Goal: Task Accomplishment & Management: Use online tool/utility

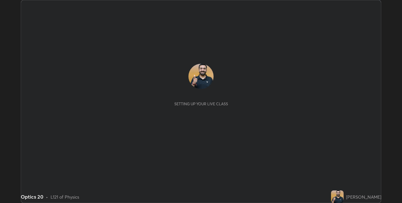
scroll to position [203, 402]
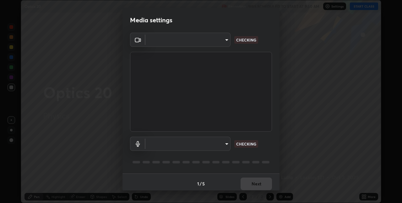
type input "8a437219b1c9d5fef93d1ec40e095ac8837f64dae60836980dab15105ba84f43"
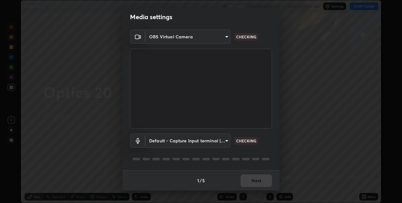
click at [222, 138] on body "Erase all Optics 20 Recording WAS SCHEDULED TO START AT 9:50 AM Settings START …" at bounding box center [201, 101] width 402 height 203
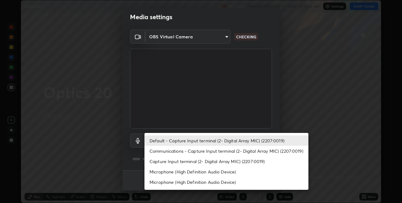
click at [216, 157] on li "Capture Input terminal (2- Digital Array MIC) (2207:0019)" at bounding box center [226, 161] width 164 height 10
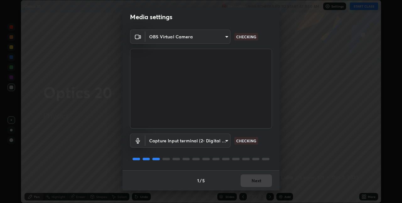
click at [216, 145] on body "Erase all Optics 20 Recording WAS SCHEDULED TO START AT 9:50 AM Settings START …" at bounding box center [201, 101] width 402 height 203
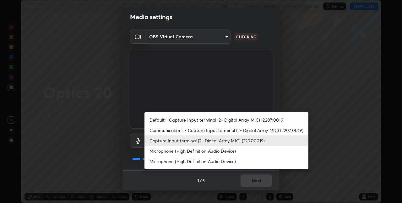
click at [221, 122] on li "Default - Capture Input terminal (2- Digital Array MIC) (2207:0019)" at bounding box center [226, 119] width 164 height 10
type input "default"
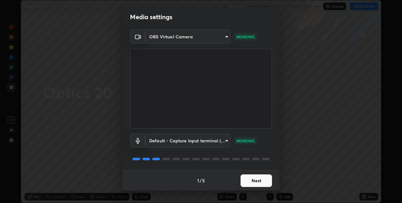
click at [253, 180] on button "Next" at bounding box center [255, 180] width 31 height 13
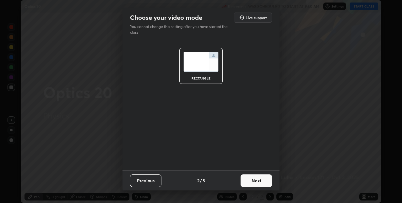
click at [253, 180] on button "Next" at bounding box center [255, 180] width 31 height 13
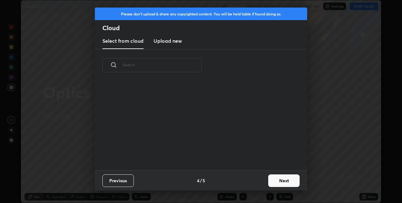
click at [271, 182] on button "Next" at bounding box center [283, 180] width 31 height 13
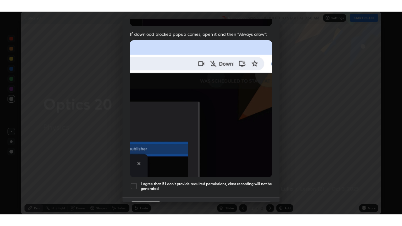
scroll to position [131, 0]
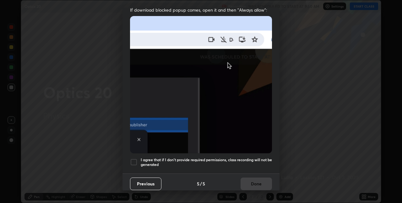
click at [246, 157] on h5 "I agree that if I don't provide required permissions, class recording will not …" at bounding box center [206, 162] width 131 height 10
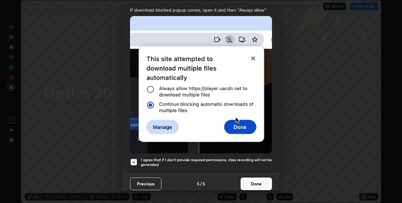
click at [249, 179] on button "Done" at bounding box center [255, 183] width 31 height 13
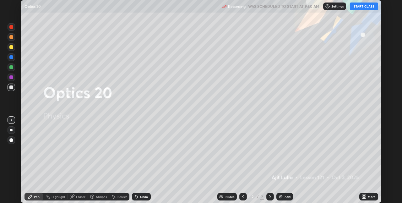
click at [357, 7] on button "START CLASS" at bounding box center [363, 7] width 28 height 8
click at [363, 196] on icon at bounding box center [363, 196] width 5 height 5
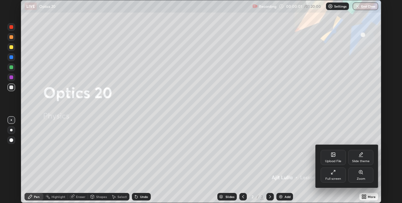
click at [334, 176] on div "Full screen" at bounding box center [332, 174] width 25 height 15
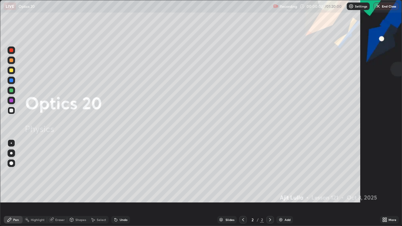
scroll to position [226, 402]
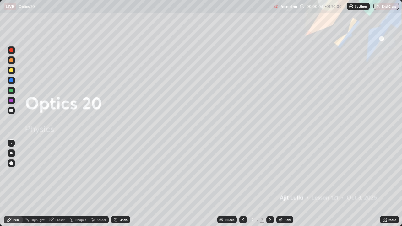
click at [284, 202] on div "Add" at bounding box center [287, 219] width 6 height 3
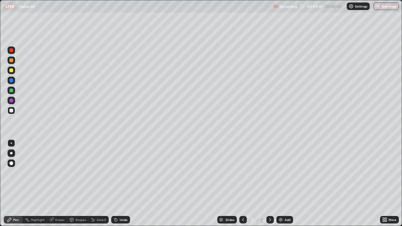
click at [13, 72] on div at bounding box center [12, 71] width 8 height 8
click at [61, 202] on div "Eraser" at bounding box center [57, 220] width 20 height 8
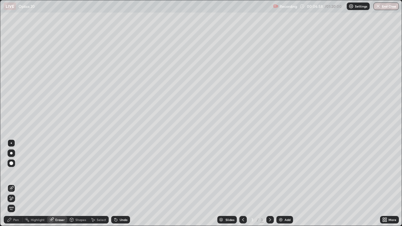
click at [15, 202] on div "Pen" at bounding box center [16, 219] width 6 height 3
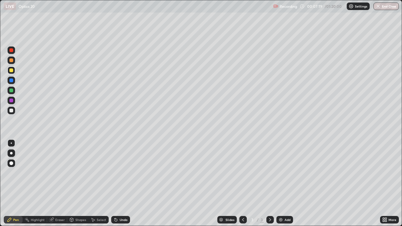
click at [60, 202] on div "Eraser" at bounding box center [59, 219] width 9 height 3
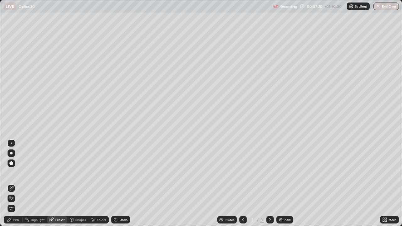
click at [13, 199] on icon at bounding box center [11, 198] width 5 height 5
click at [14, 202] on div "Pen" at bounding box center [16, 219] width 6 height 3
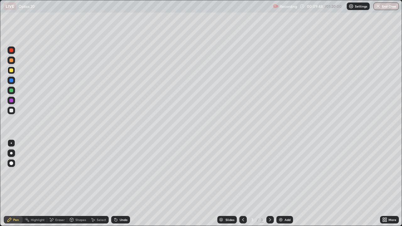
click at [285, 202] on div "Add" at bounding box center [287, 219] width 6 height 3
click at [14, 111] on div at bounding box center [12, 111] width 8 height 8
click at [15, 70] on div at bounding box center [12, 71] width 8 height 8
click at [62, 202] on div "Eraser" at bounding box center [57, 220] width 20 height 8
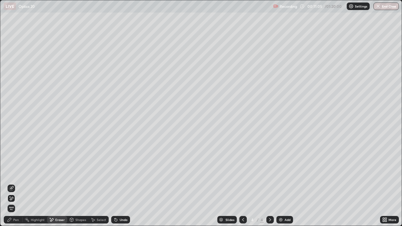
click at [14, 199] on div at bounding box center [12, 198] width 8 height 8
click at [20, 202] on div "Pen" at bounding box center [13, 220] width 19 height 8
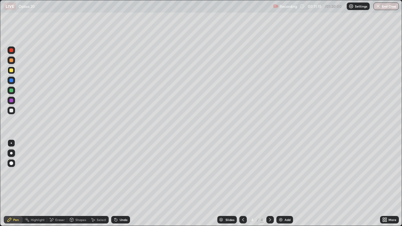
click at [117, 202] on div "Undo" at bounding box center [120, 220] width 19 height 8
click at [122, 202] on div "Undo" at bounding box center [124, 219] width 8 height 3
click at [60, 202] on div "Eraser" at bounding box center [57, 220] width 20 height 8
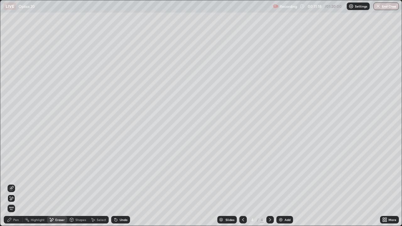
click at [18, 202] on div "Pen" at bounding box center [13, 220] width 19 height 8
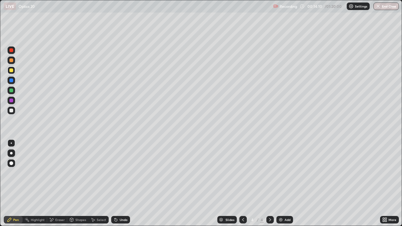
click at [285, 202] on div "Add" at bounding box center [287, 219] width 6 height 3
click at [12, 110] on div at bounding box center [11, 111] width 4 height 4
click at [60, 202] on div "Eraser" at bounding box center [59, 219] width 9 height 3
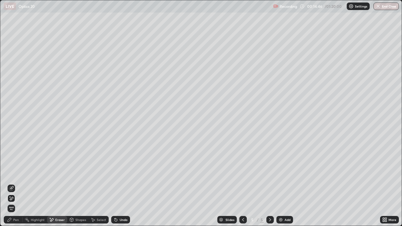
click at [14, 199] on div at bounding box center [12, 198] width 8 height 8
click at [18, 202] on div "Pen" at bounding box center [16, 219] width 6 height 3
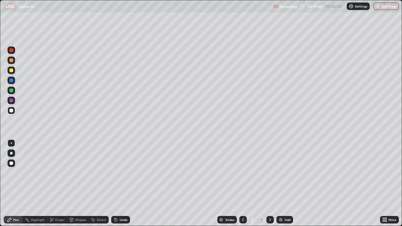
click at [283, 202] on div "Add" at bounding box center [284, 220] width 17 height 8
click at [289, 202] on div "Add" at bounding box center [284, 220] width 17 height 8
click at [14, 72] on div at bounding box center [12, 71] width 8 height 8
click at [125, 202] on div "Undo" at bounding box center [124, 219] width 8 height 3
click at [124, 202] on div "Undo" at bounding box center [124, 219] width 8 height 3
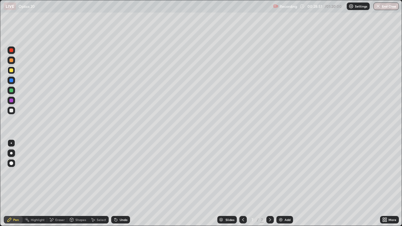
click at [126, 202] on div "Undo" at bounding box center [124, 219] width 8 height 3
click at [125, 202] on div "Undo" at bounding box center [124, 219] width 8 height 3
click at [124, 202] on div "Undo" at bounding box center [124, 219] width 8 height 3
click at [125, 202] on div "Undo" at bounding box center [124, 219] width 8 height 3
click at [127, 202] on div "Undo" at bounding box center [120, 220] width 19 height 8
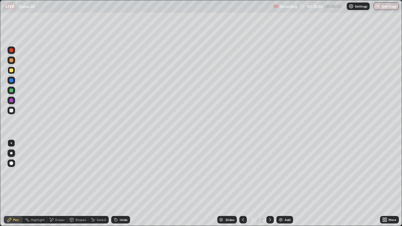
click at [127, 202] on div "Undo" at bounding box center [120, 220] width 19 height 8
click at [123, 202] on div "Undo" at bounding box center [120, 220] width 19 height 8
click at [285, 202] on div "Add" at bounding box center [287, 219] width 6 height 3
click at [12, 110] on div at bounding box center [11, 111] width 4 height 4
click at [14, 68] on div at bounding box center [12, 71] width 8 height 8
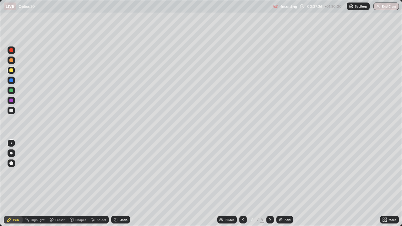
click at [59, 202] on div "Eraser" at bounding box center [59, 219] width 9 height 3
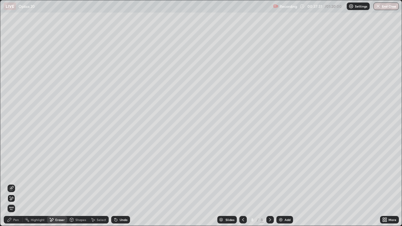
click at [20, 202] on div "Pen" at bounding box center [13, 220] width 19 height 8
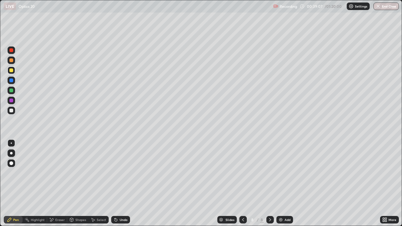
click at [287, 202] on div "Add" at bounding box center [287, 219] width 6 height 3
click at [12, 110] on div at bounding box center [11, 111] width 4 height 4
click at [11, 70] on div at bounding box center [11, 70] width 4 height 4
click at [123, 202] on div "Undo" at bounding box center [124, 219] width 8 height 3
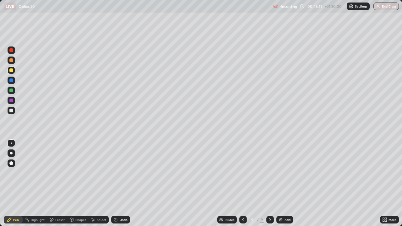
click at [285, 202] on div "Add" at bounding box center [287, 219] width 6 height 3
click at [14, 112] on div at bounding box center [12, 111] width 8 height 8
click at [12, 69] on div at bounding box center [11, 70] width 4 height 4
click at [13, 113] on div at bounding box center [12, 111] width 8 height 8
click at [118, 202] on div "Undo" at bounding box center [120, 220] width 19 height 8
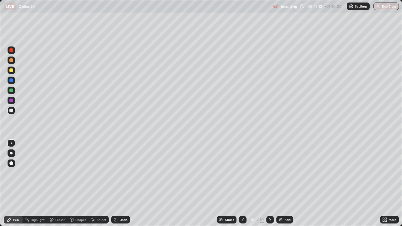
click at [15, 74] on div at bounding box center [12, 70] width 8 height 10
click at [123, 202] on div "Undo" at bounding box center [124, 219] width 8 height 3
click at [125, 202] on div "Undo" at bounding box center [124, 219] width 8 height 3
click at [124, 202] on div "Undo" at bounding box center [124, 219] width 8 height 3
click at [123, 202] on div "Undo" at bounding box center [124, 219] width 8 height 3
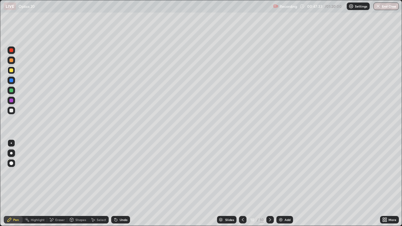
click at [123, 202] on div "Undo" at bounding box center [124, 219] width 8 height 3
click at [123, 202] on div "Undo" at bounding box center [120, 220] width 19 height 8
click at [122, 202] on div "Undo" at bounding box center [124, 219] width 8 height 3
click at [120, 202] on div "Undo" at bounding box center [124, 219] width 8 height 3
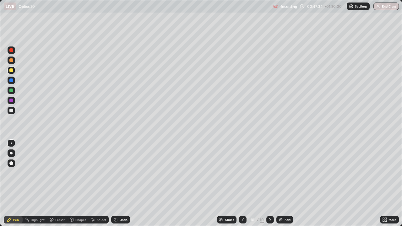
click at [120, 202] on div "Undo" at bounding box center [120, 220] width 19 height 8
click at [120, 202] on div "Undo" at bounding box center [124, 219] width 8 height 3
click at [120, 202] on div "Undo" at bounding box center [120, 220] width 19 height 8
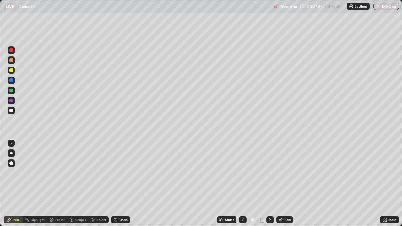
click at [120, 202] on div "Undo" at bounding box center [124, 219] width 8 height 3
click at [120, 202] on div "Undo" at bounding box center [120, 220] width 19 height 8
click at [121, 202] on div "Undo" at bounding box center [120, 220] width 19 height 8
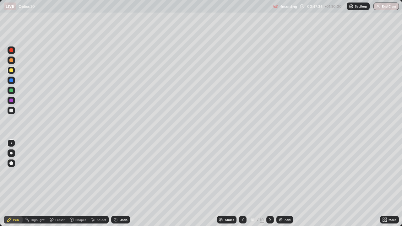
click at [121, 202] on div "Undo" at bounding box center [120, 220] width 19 height 8
click at [122, 202] on div "Undo" at bounding box center [120, 220] width 19 height 8
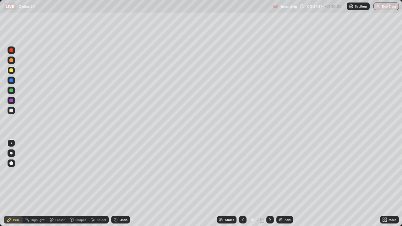
click at [123, 202] on div "Undo" at bounding box center [120, 220] width 19 height 8
click at [122, 202] on div "Undo" at bounding box center [120, 220] width 19 height 8
click at [123, 202] on div "Undo" at bounding box center [120, 220] width 19 height 8
click at [122, 202] on div "Undo" at bounding box center [124, 219] width 8 height 3
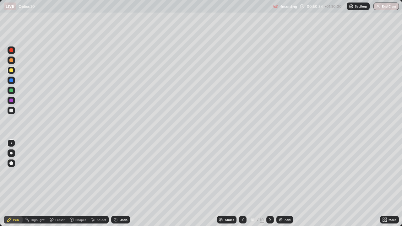
click at [287, 202] on div "Add" at bounding box center [287, 219] width 6 height 3
click at [13, 111] on div at bounding box center [12, 111] width 8 height 8
click at [290, 202] on div "Add" at bounding box center [284, 220] width 17 height 8
click at [13, 72] on div at bounding box center [12, 71] width 8 height 8
click at [14, 112] on div at bounding box center [12, 111] width 8 height 8
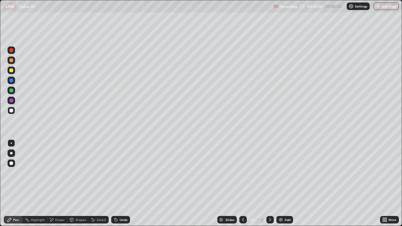
click at [118, 202] on div "Undo" at bounding box center [120, 220] width 19 height 8
click at [286, 202] on div "Add" at bounding box center [287, 219] width 6 height 3
click at [13, 110] on div at bounding box center [12, 111] width 8 height 8
click at [114, 202] on icon at bounding box center [114, 218] width 1 height 1
click at [117, 202] on div "Undo" at bounding box center [120, 220] width 19 height 8
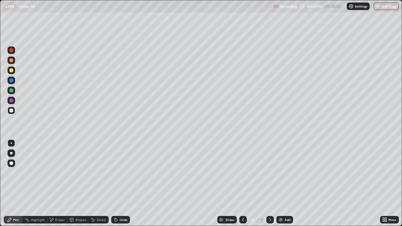
click at [283, 202] on div "Add" at bounding box center [284, 220] width 17 height 8
click at [14, 72] on div at bounding box center [12, 71] width 8 height 8
click at [120, 202] on div "Undo" at bounding box center [124, 219] width 8 height 3
click at [60, 202] on div "Eraser" at bounding box center [59, 219] width 9 height 3
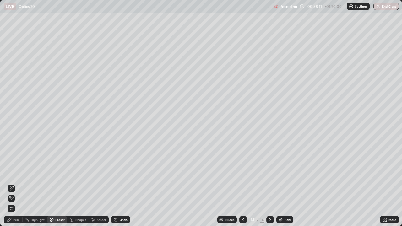
click at [100, 202] on div "Select" at bounding box center [101, 219] width 9 height 3
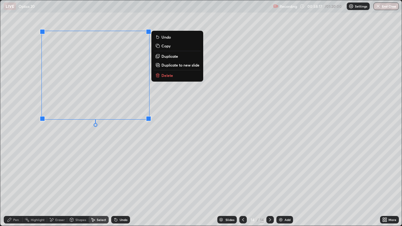
click at [167, 47] on p "Copy" at bounding box center [165, 45] width 9 height 5
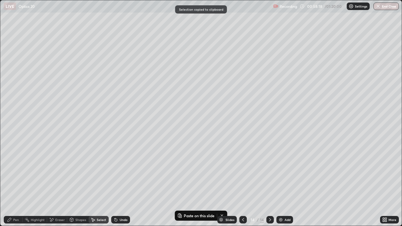
click at [286, 202] on div "Add" at bounding box center [287, 219] width 6 height 3
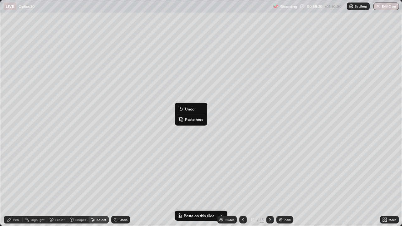
click at [189, 118] on p "Paste here" at bounding box center [194, 119] width 19 height 5
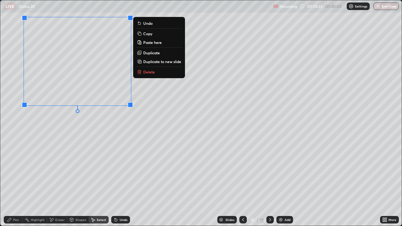
click at [243, 202] on icon at bounding box center [242, 219] width 5 height 5
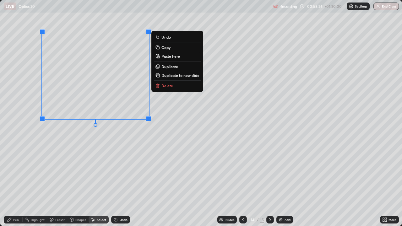
click at [178, 88] on button "Delete" at bounding box center [177, 86] width 47 height 8
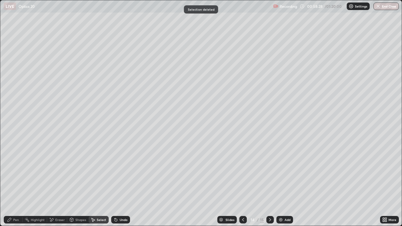
click at [19, 202] on div "Pen" at bounding box center [13, 220] width 19 height 8
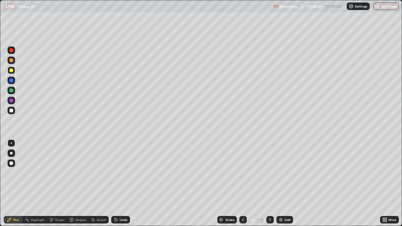
click at [106, 202] on div "Select" at bounding box center [98, 220] width 20 height 8
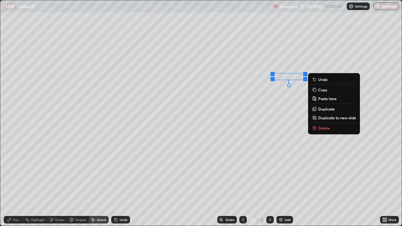
click at [270, 101] on div "0 ° Undo Copy Paste here Duplicate Duplicate to new slide Delete" at bounding box center [200, 112] width 401 height 225
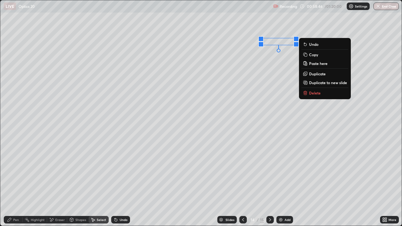
click at [223, 130] on div "0 ° Undo Copy Paste here Duplicate Duplicate to new slide Delete" at bounding box center [200, 112] width 401 height 225
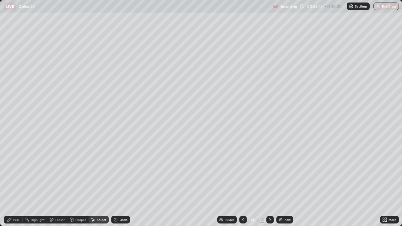
click at [19, 202] on div "Pen" at bounding box center [13, 220] width 19 height 8
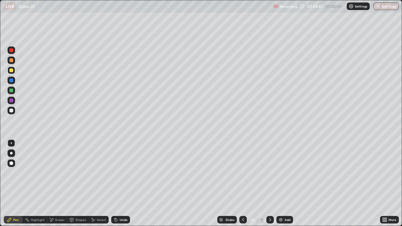
click at [12, 112] on div at bounding box center [11, 111] width 4 height 4
click at [11, 72] on div at bounding box center [11, 70] width 4 height 4
click at [286, 202] on div "Add" at bounding box center [287, 219] width 6 height 3
click at [14, 111] on div at bounding box center [12, 111] width 8 height 8
click at [125, 202] on div "Undo" at bounding box center [124, 219] width 8 height 3
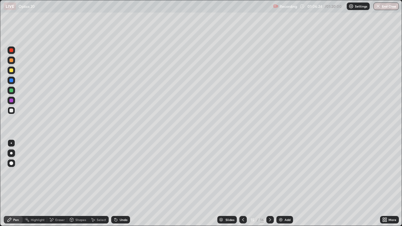
click at [269, 202] on icon at bounding box center [269, 219] width 5 height 5
click at [61, 202] on div "Eraser" at bounding box center [59, 219] width 9 height 3
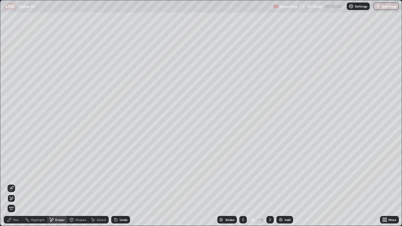
click at [11, 202] on span "Erase all" at bounding box center [11, 208] width 7 height 4
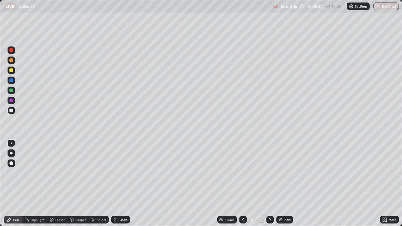
click at [14, 202] on div "Pen" at bounding box center [16, 219] width 6 height 3
click at [114, 202] on icon at bounding box center [114, 218] width 1 height 1
click at [118, 202] on div "Undo" at bounding box center [120, 220] width 19 height 8
click at [120, 202] on div "Undo" at bounding box center [120, 220] width 19 height 8
click at [283, 202] on div "Add" at bounding box center [284, 220] width 17 height 8
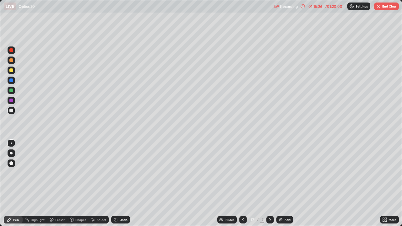
click at [14, 72] on div at bounding box center [12, 71] width 8 height 8
click at [120, 202] on div "Undo" at bounding box center [124, 219] width 8 height 3
click at [122, 202] on div "Undo" at bounding box center [120, 220] width 19 height 8
click at [242, 202] on icon at bounding box center [242, 219] width 5 height 5
click at [389, 8] on button "End Class" at bounding box center [386, 7] width 25 height 8
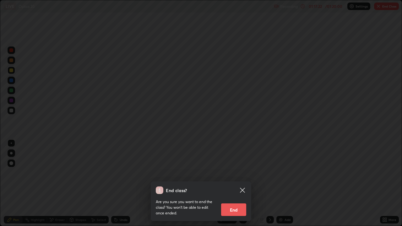
click at [241, 202] on button "End" at bounding box center [233, 209] width 25 height 13
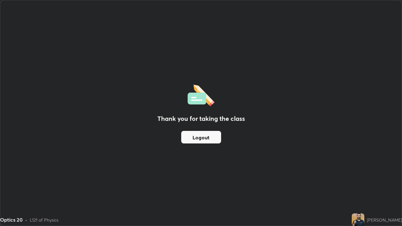
click at [215, 140] on button "Logout" at bounding box center [201, 137] width 40 height 13
